Goal: Information Seeking & Learning: Learn about a topic

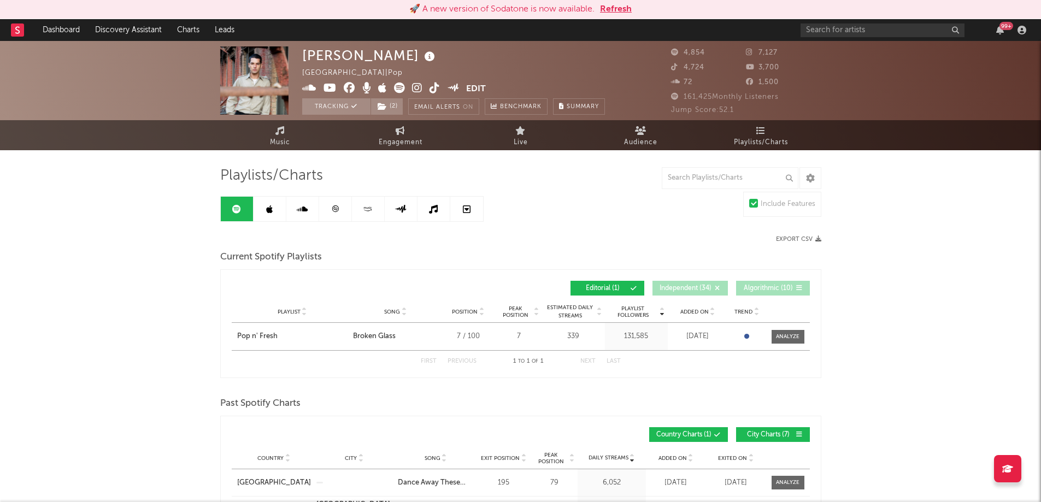
click at [443, 210] on link at bounding box center [433, 209] width 33 height 25
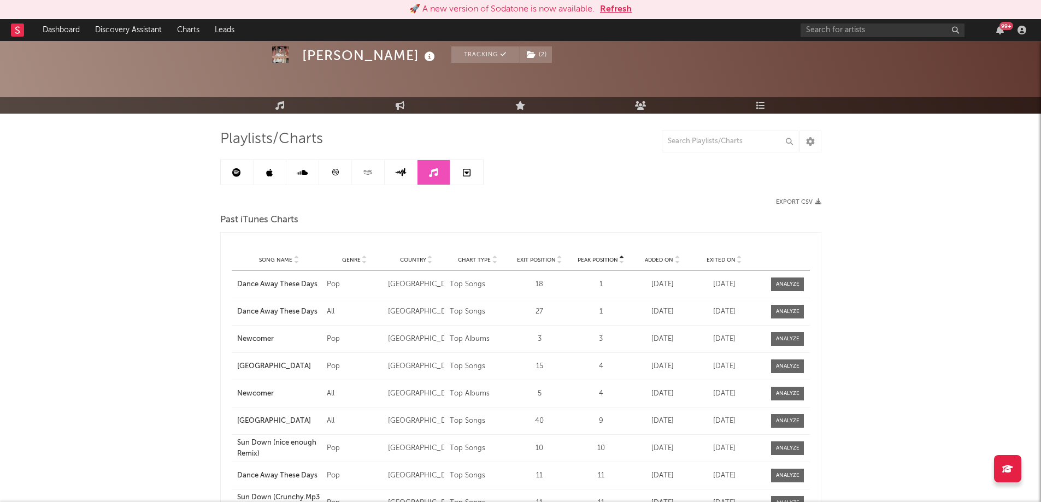
scroll to position [55, 0]
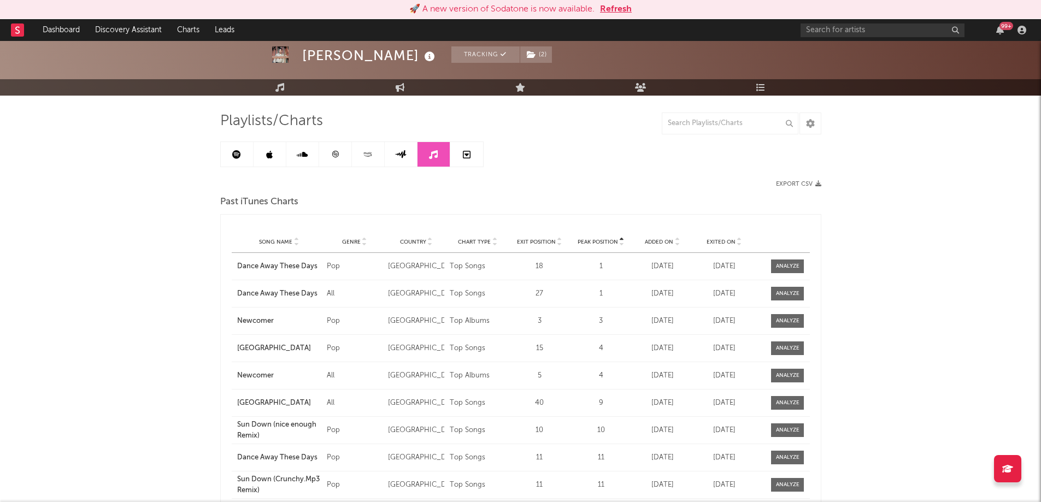
click at [681, 240] on div "Added On" at bounding box center [662, 242] width 56 height 8
click at [267, 160] on link at bounding box center [270, 154] width 33 height 25
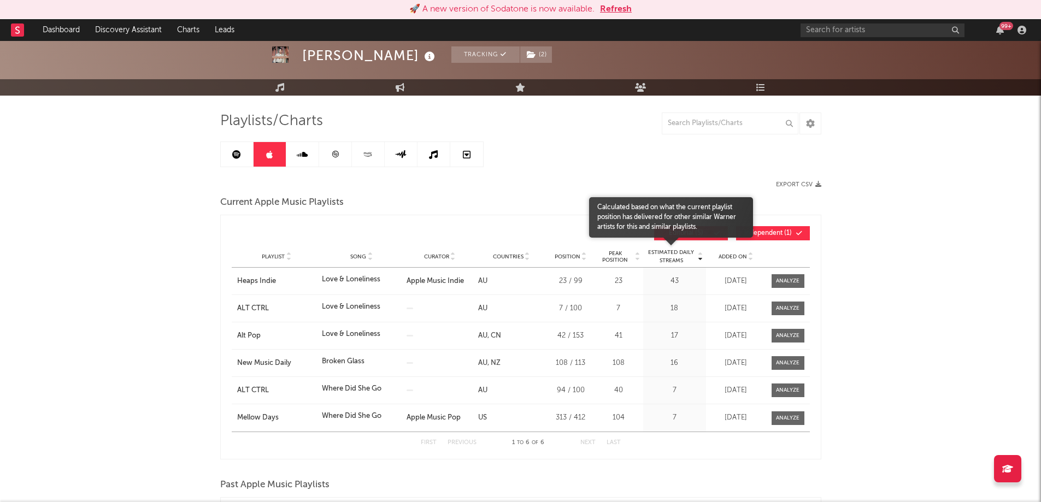
click at [674, 258] on span "Estimated Daily Streams" at bounding box center [671, 257] width 51 height 16
click at [670, 258] on span "Estimated Daily Streams" at bounding box center [671, 257] width 51 height 16
click at [678, 258] on span "Estimated Daily Streams" at bounding box center [671, 257] width 51 height 16
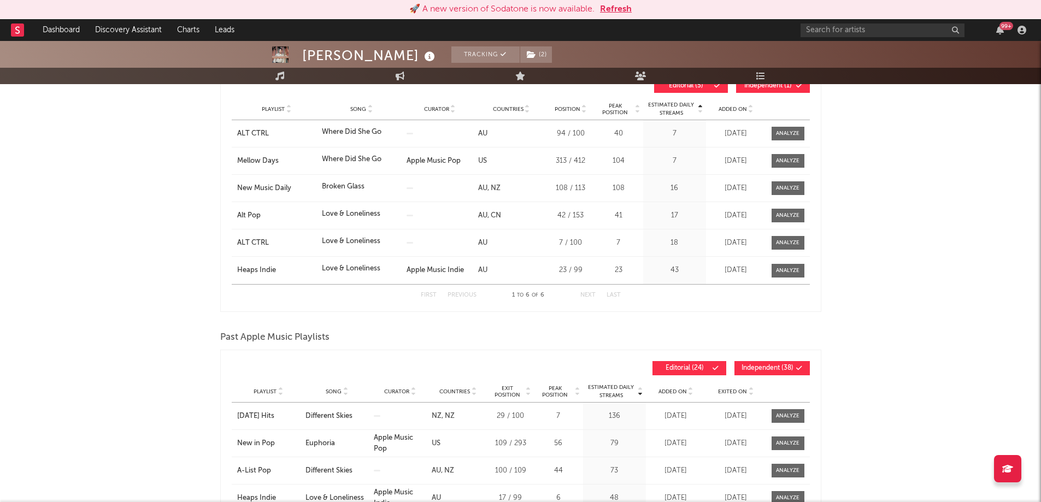
scroll to position [55, 0]
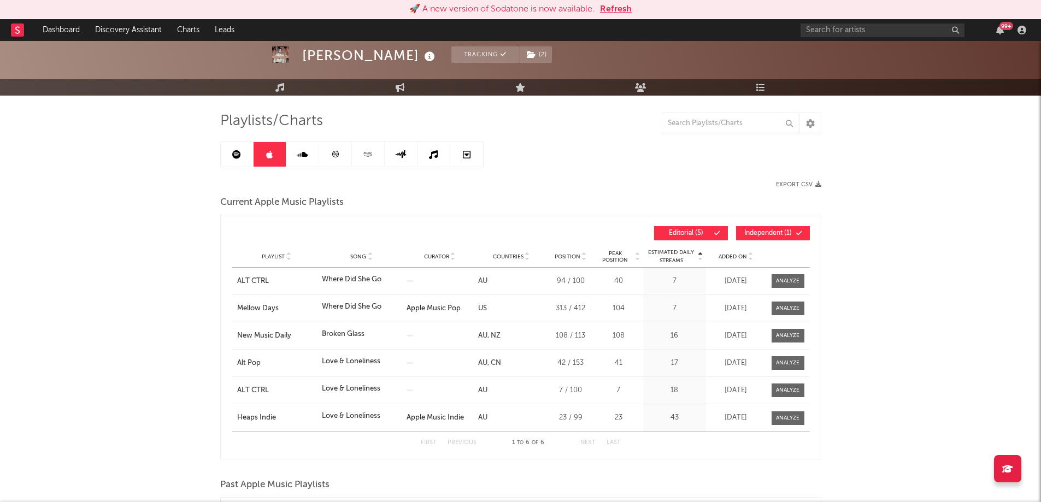
click at [311, 146] on link at bounding box center [302, 154] width 33 height 25
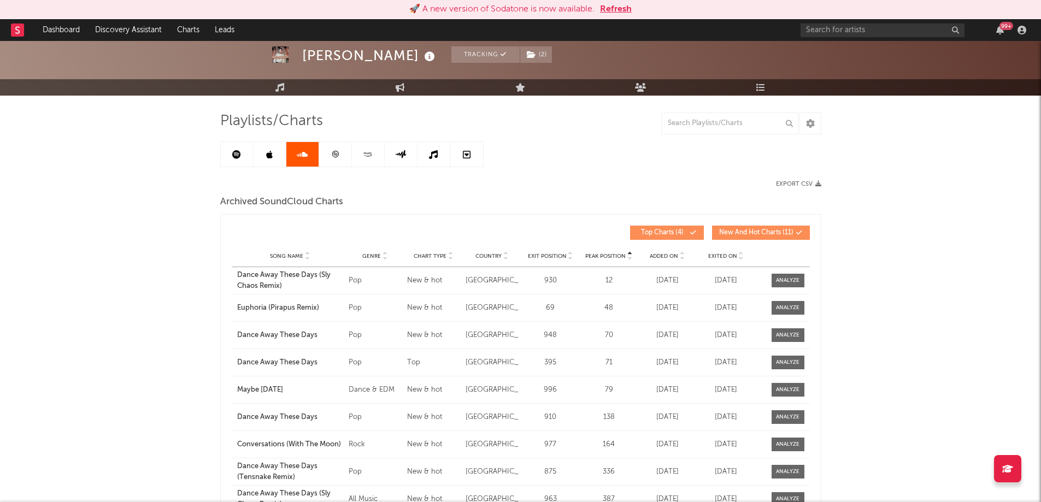
click at [324, 152] on link at bounding box center [335, 154] width 33 height 25
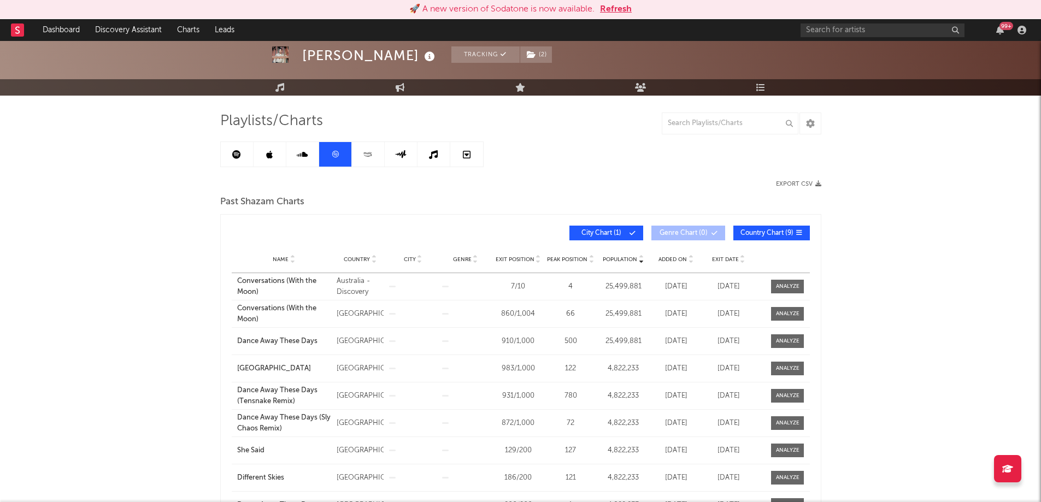
click at [687, 264] on div "Name Country City Genre Exit Position Peak Position Population Added On Exit Da…" at bounding box center [521, 259] width 578 height 27
click at [687, 261] on div at bounding box center [690, 259] width 7 height 8
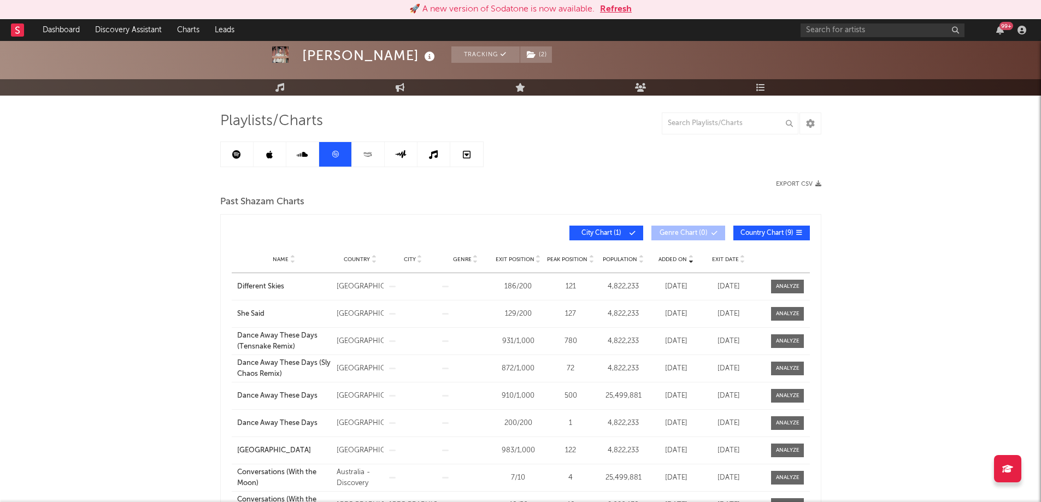
click at [687, 261] on div at bounding box center [690, 259] width 7 height 8
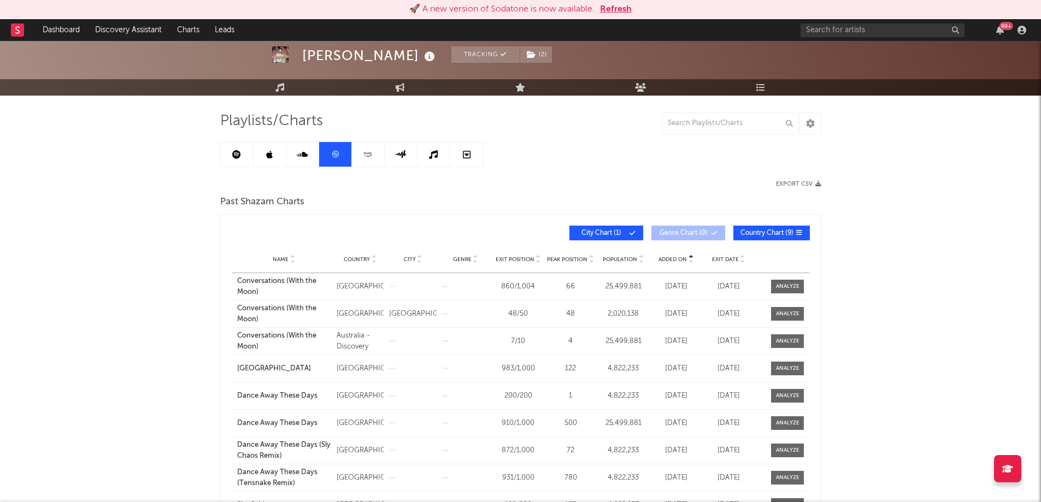
click at [686, 261] on span "Added On" at bounding box center [672, 259] width 28 height 7
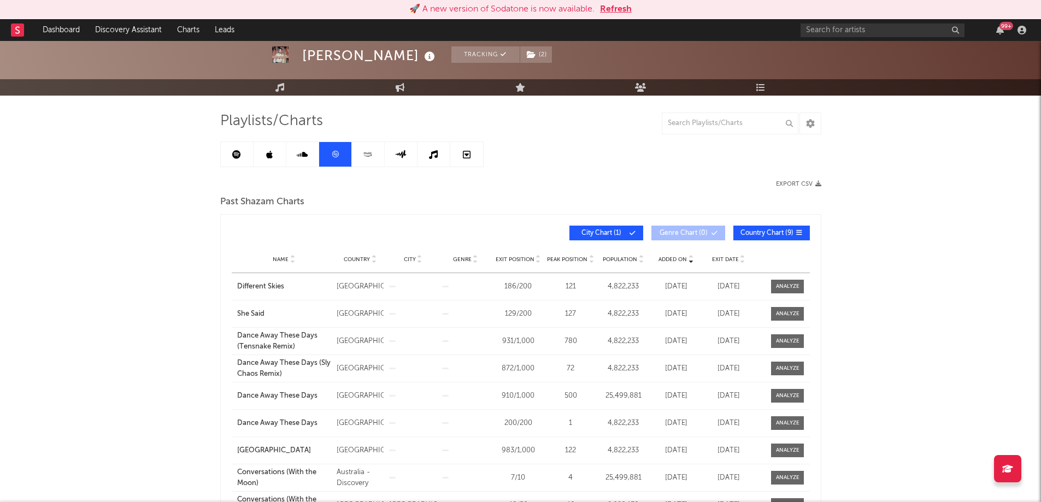
click at [433, 158] on icon at bounding box center [433, 154] width 9 height 9
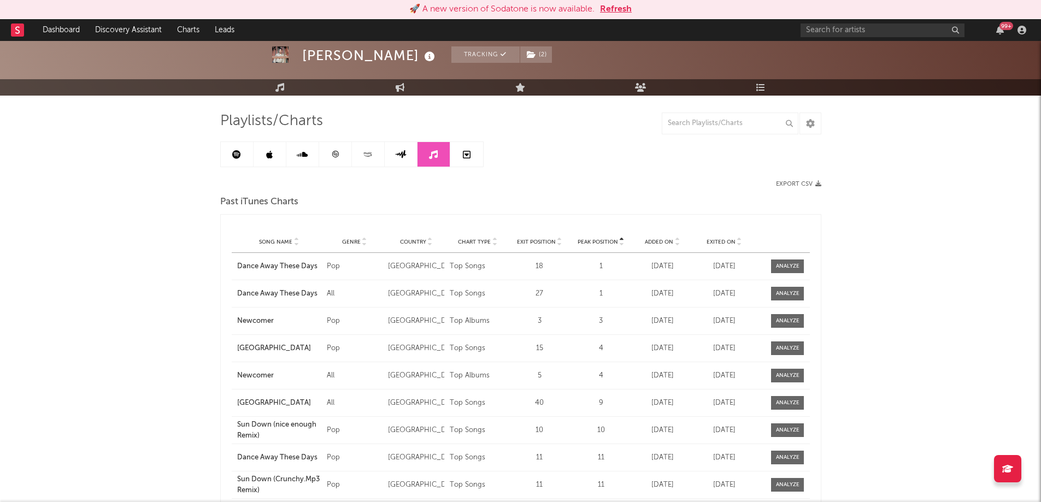
click at [462, 154] on link at bounding box center [466, 154] width 33 height 25
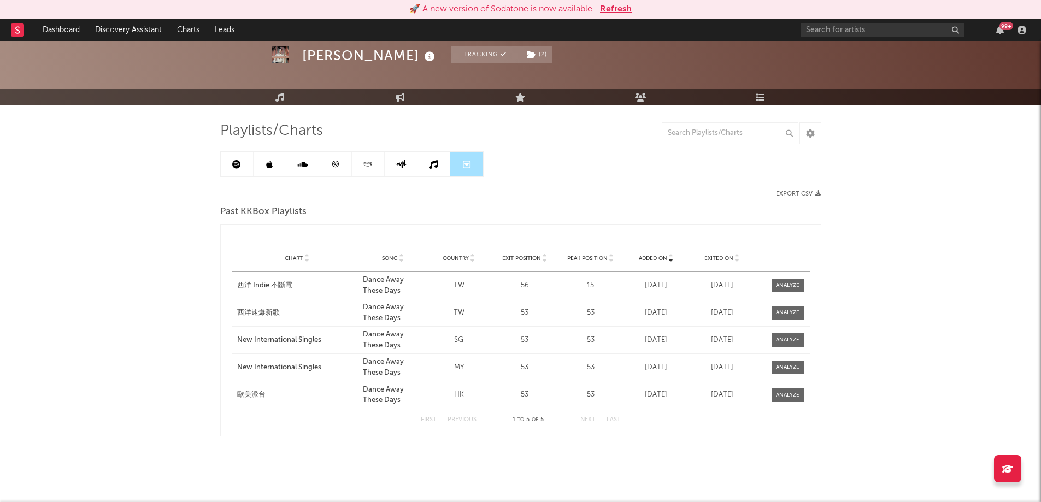
scroll to position [44, 0]
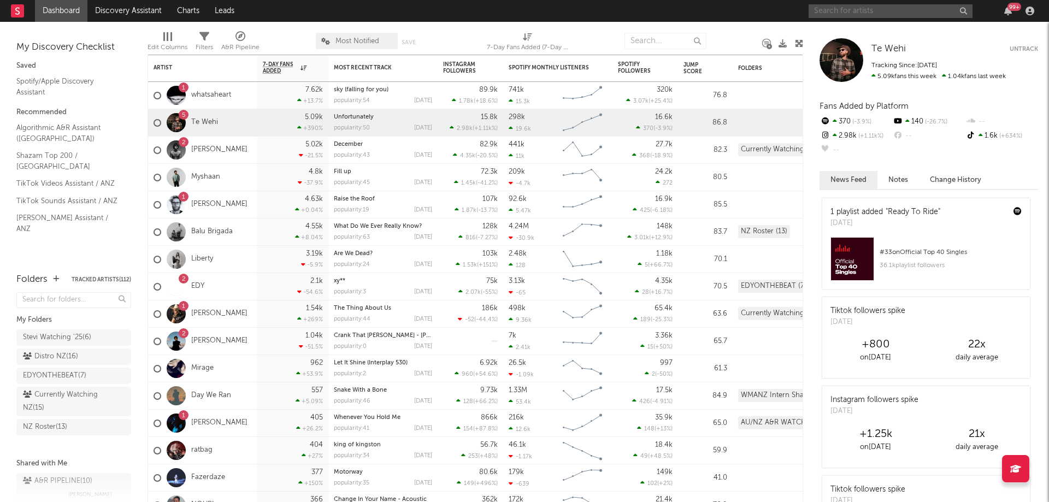
click at [872, 13] on input "text" at bounding box center [891, 11] width 164 height 14
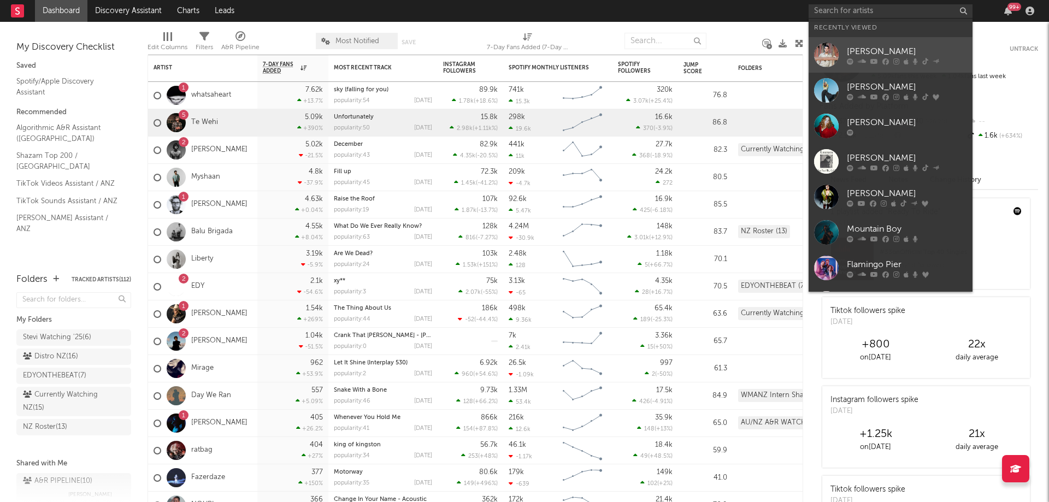
click at [872, 56] on div "[PERSON_NAME]" at bounding box center [907, 51] width 120 height 13
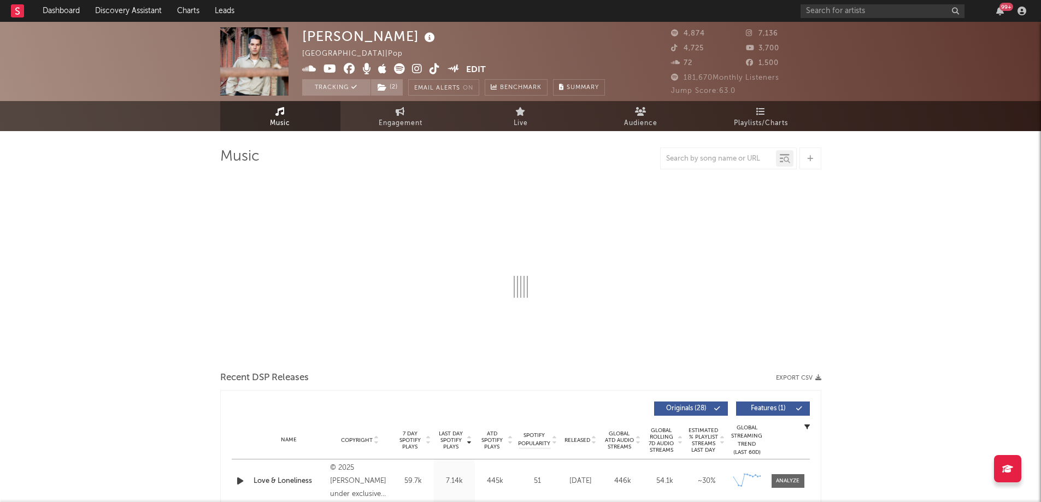
select select "6m"
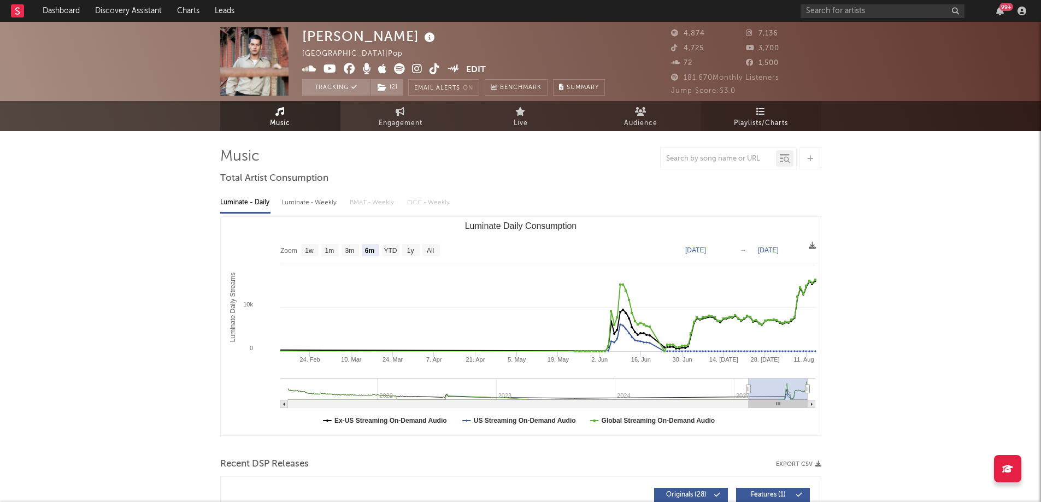
click at [772, 113] on link "Playlists/Charts" at bounding box center [761, 116] width 120 height 30
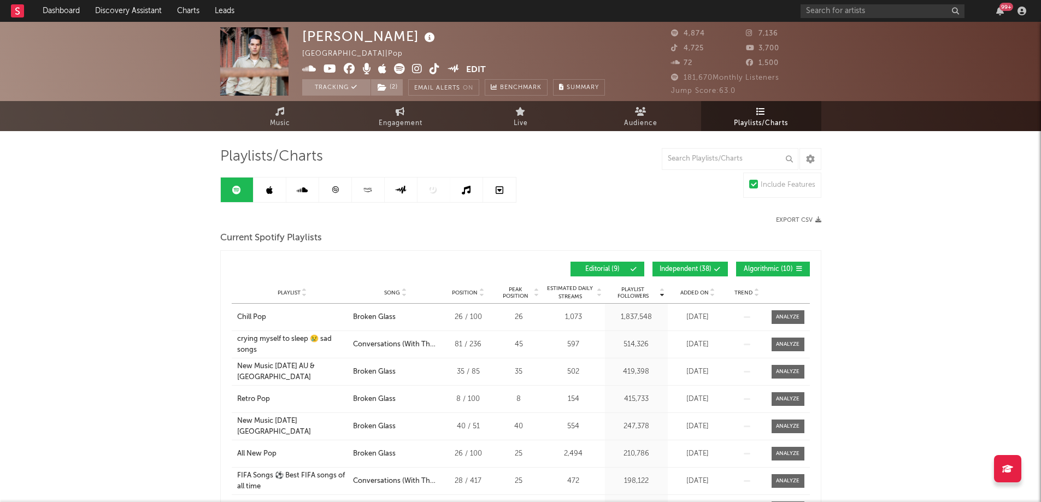
click at [680, 272] on span "Independent ( 38 )" at bounding box center [686, 269] width 52 height 7
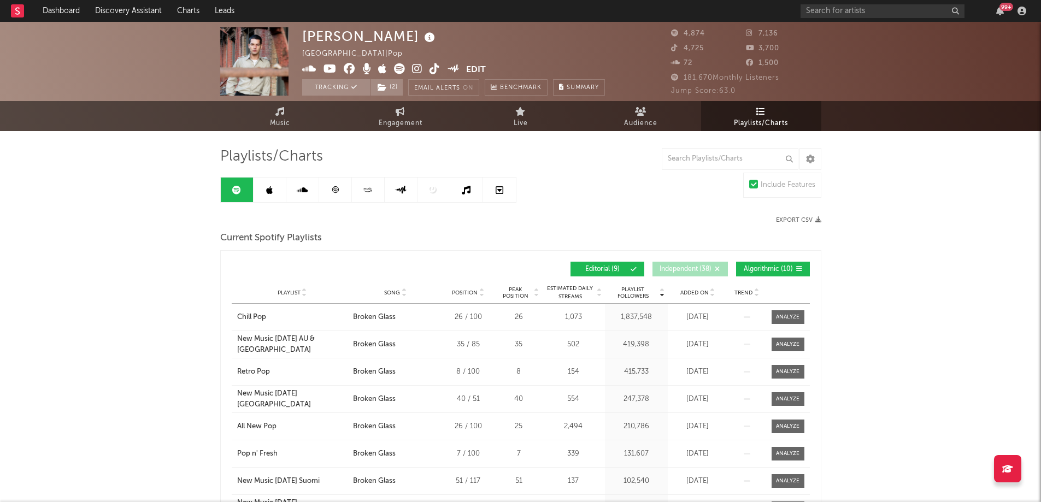
click at [751, 268] on span "Algorithmic ( 10 )" at bounding box center [768, 269] width 50 height 7
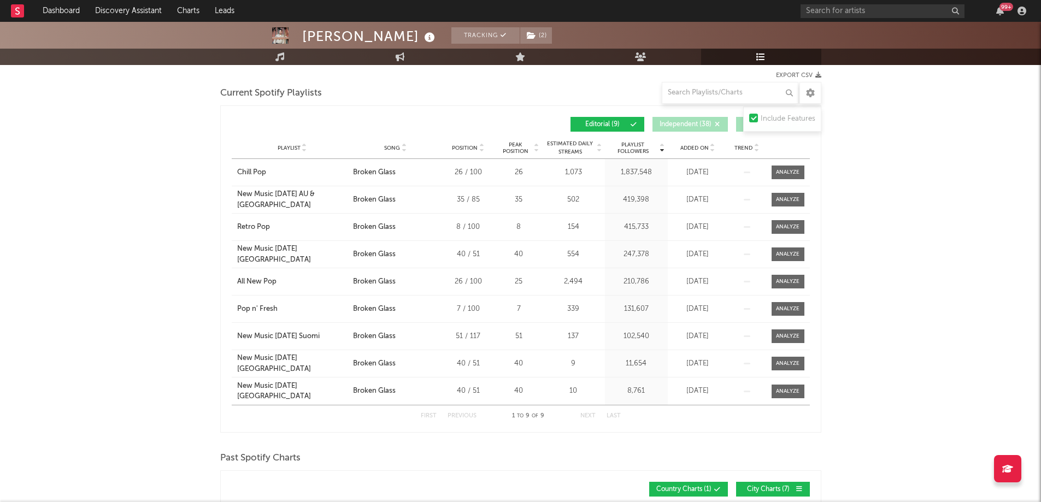
scroll to position [164, 0]
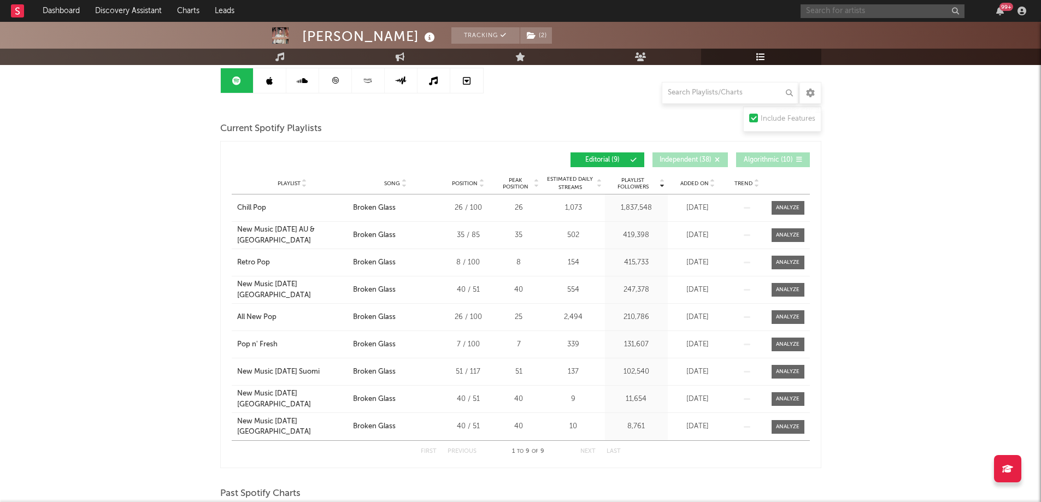
click at [839, 9] on input "text" at bounding box center [883, 11] width 164 height 14
